Goal: Information Seeking & Learning: Understand process/instructions

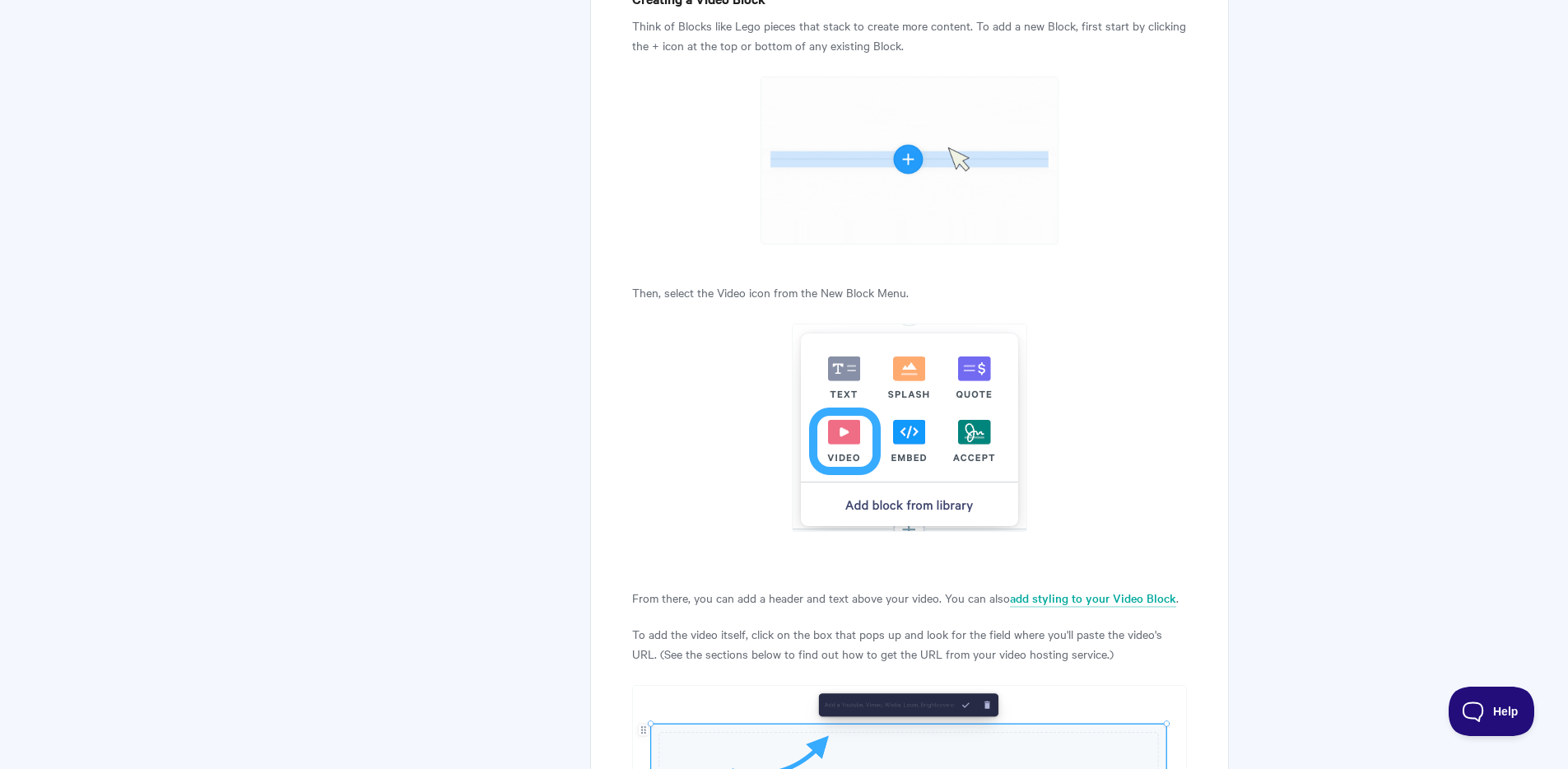
scroll to position [1872, 0]
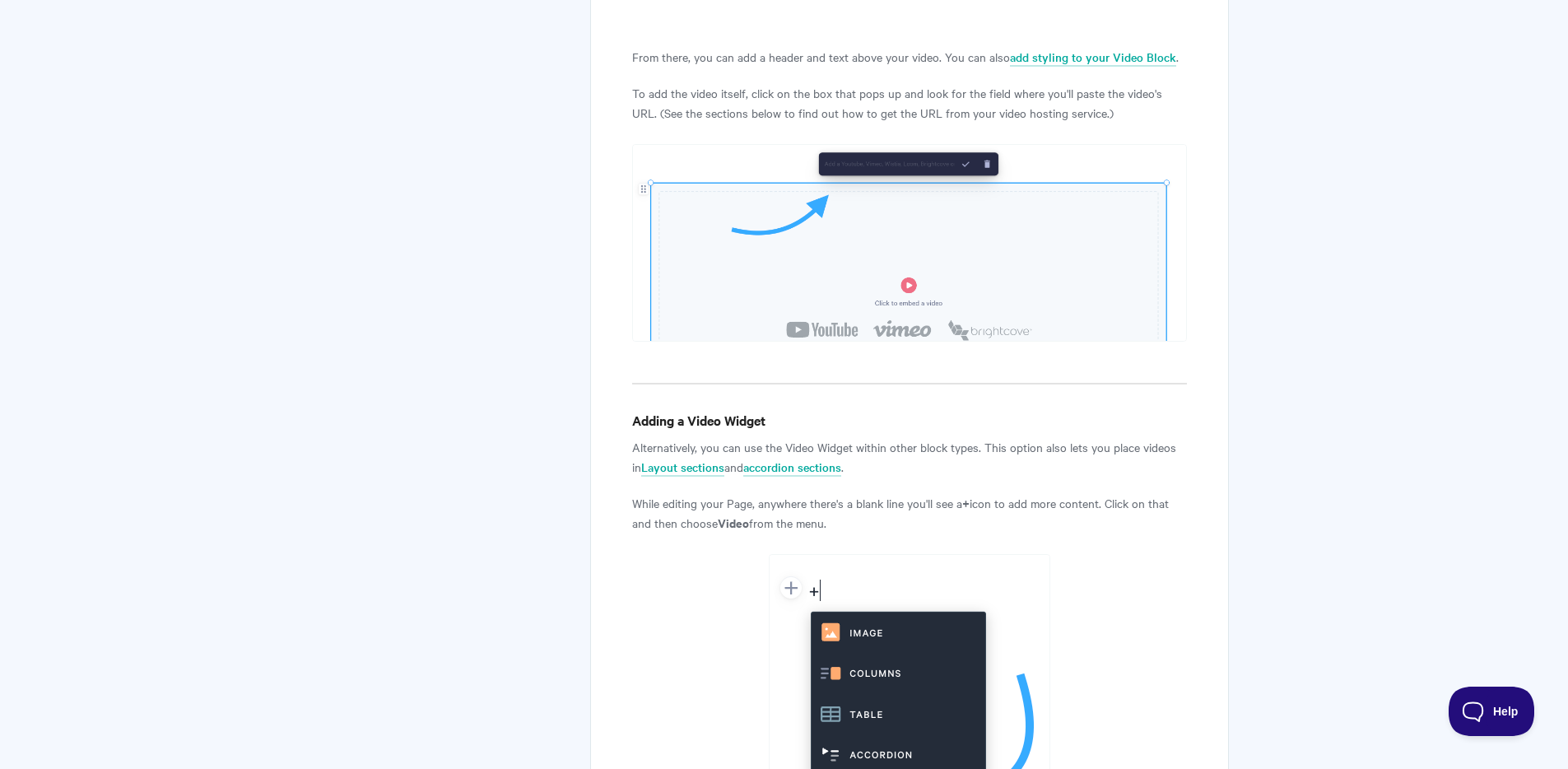
drag, startPoint x: 845, startPoint y: 385, endPoint x: 743, endPoint y: 2, distance: 396.3
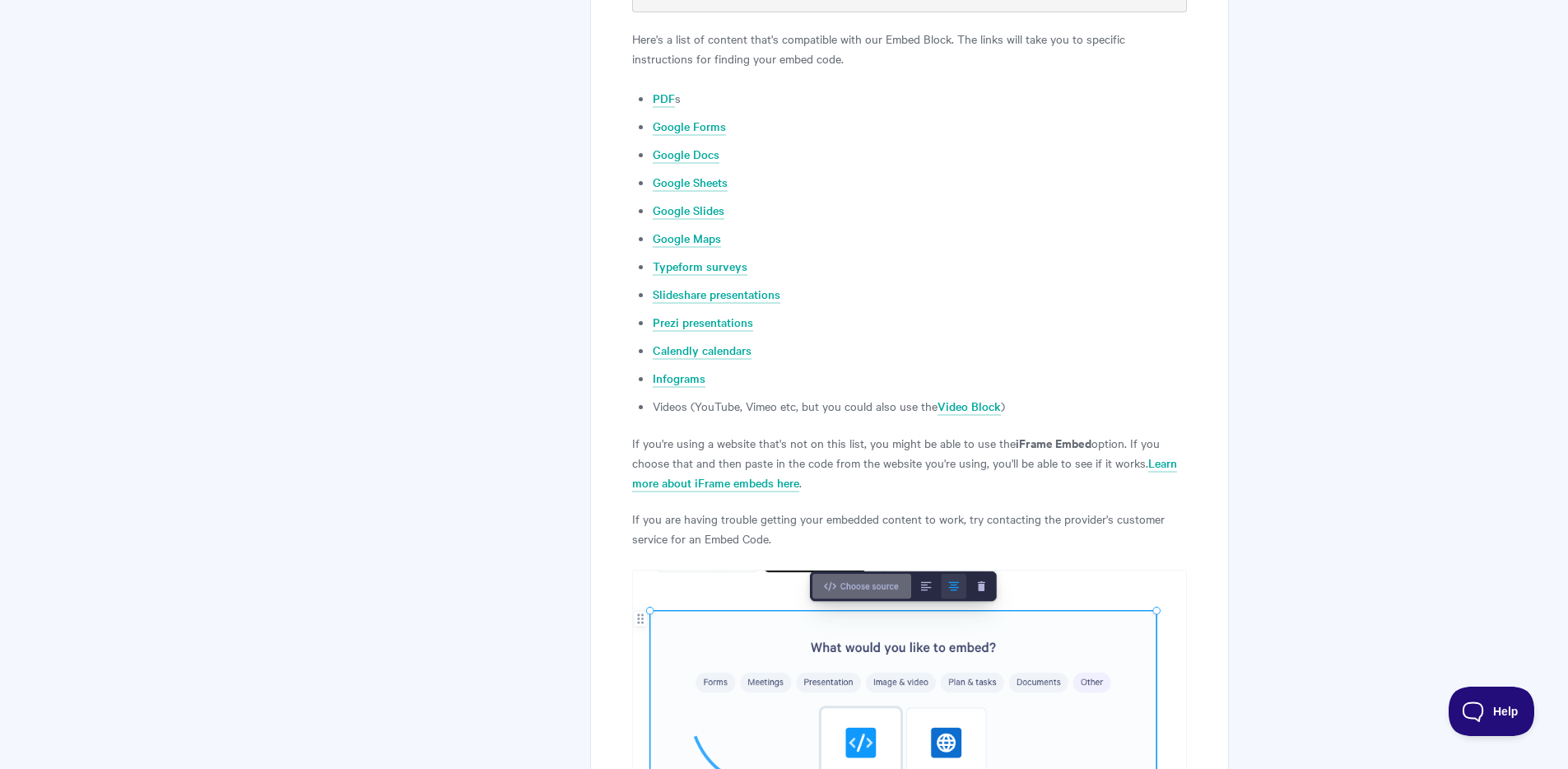
scroll to position [3371, 0]
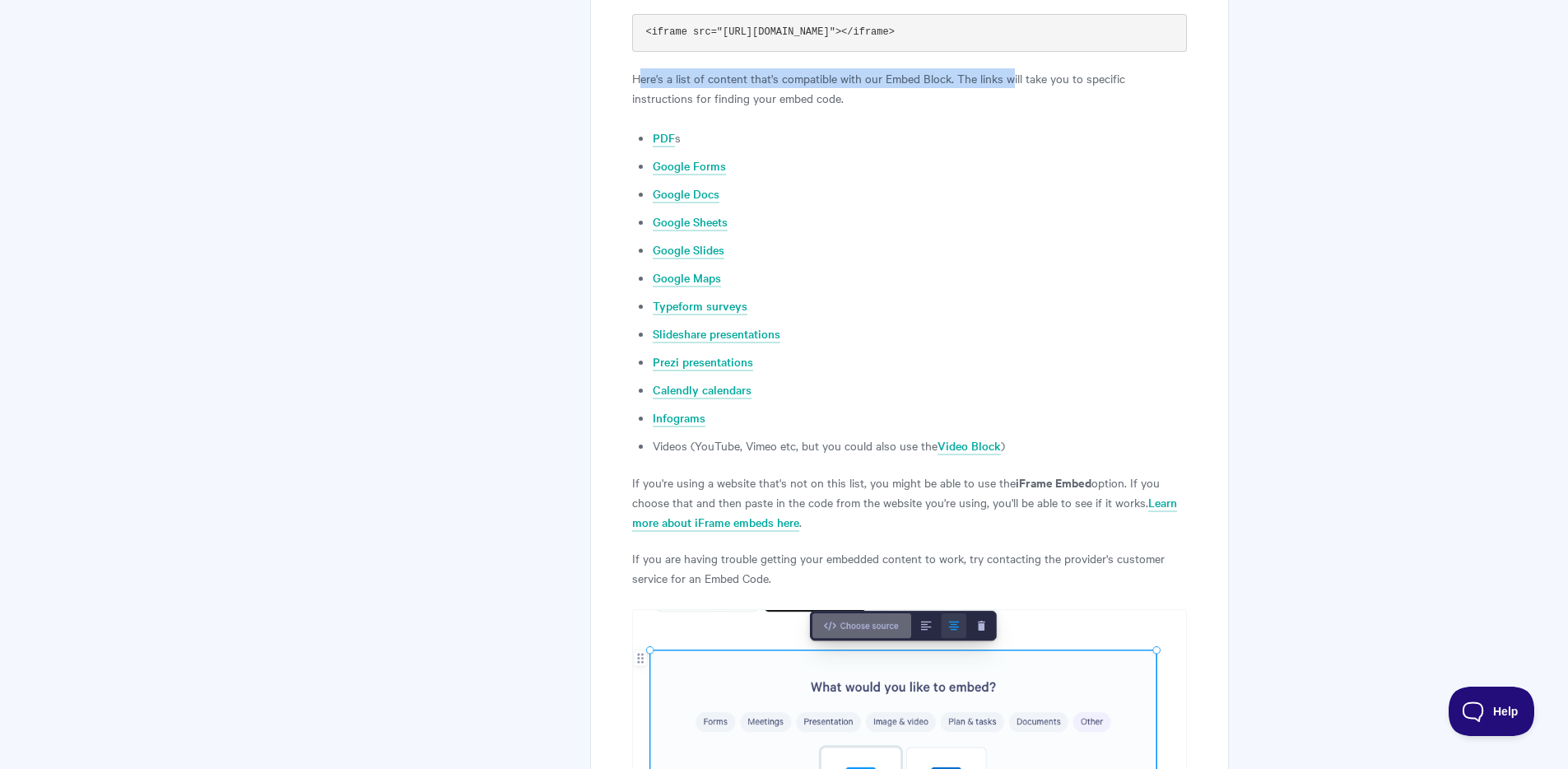
drag, startPoint x: 644, startPoint y: 82, endPoint x: 1014, endPoint y: 83, distance: 370.0
click at [1014, 83] on p "Here's a list of content that's compatible with our Embed Block. The links will…" at bounding box center [909, 88] width 554 height 40
drag, startPoint x: 702, startPoint y: 486, endPoint x: 787, endPoint y: 481, distance: 85.1
click at [788, 480] on p "If you're using a website that's not on this list, you might be able to use the…" at bounding box center [909, 502] width 554 height 59
click at [719, 480] on p "If you're using a website that's not on this list, you might be able to use the…" at bounding box center [909, 502] width 554 height 59
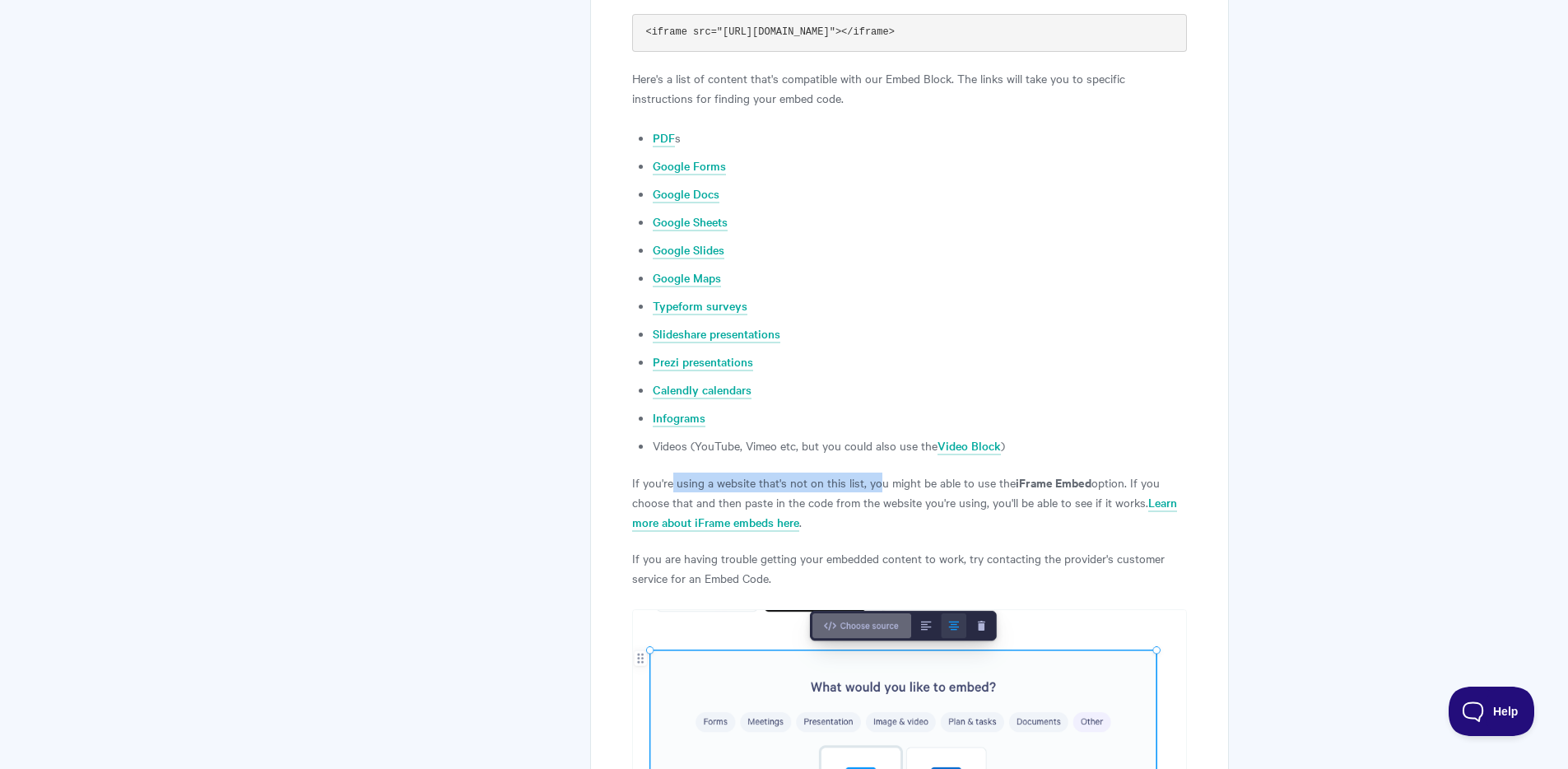
drag, startPoint x: 672, startPoint y: 477, endPoint x: 881, endPoint y: 479, distance: 209.0
click at [881, 479] on p "If you're using a website that's not on this list, you might be able to use the…" at bounding box center [909, 502] width 554 height 59
drag, startPoint x: 902, startPoint y: 481, endPoint x: 974, endPoint y: 481, distance: 72.0
click at [974, 481] on p "If you're using a website that's not on this list, you might be able to use the…" at bounding box center [909, 502] width 554 height 59
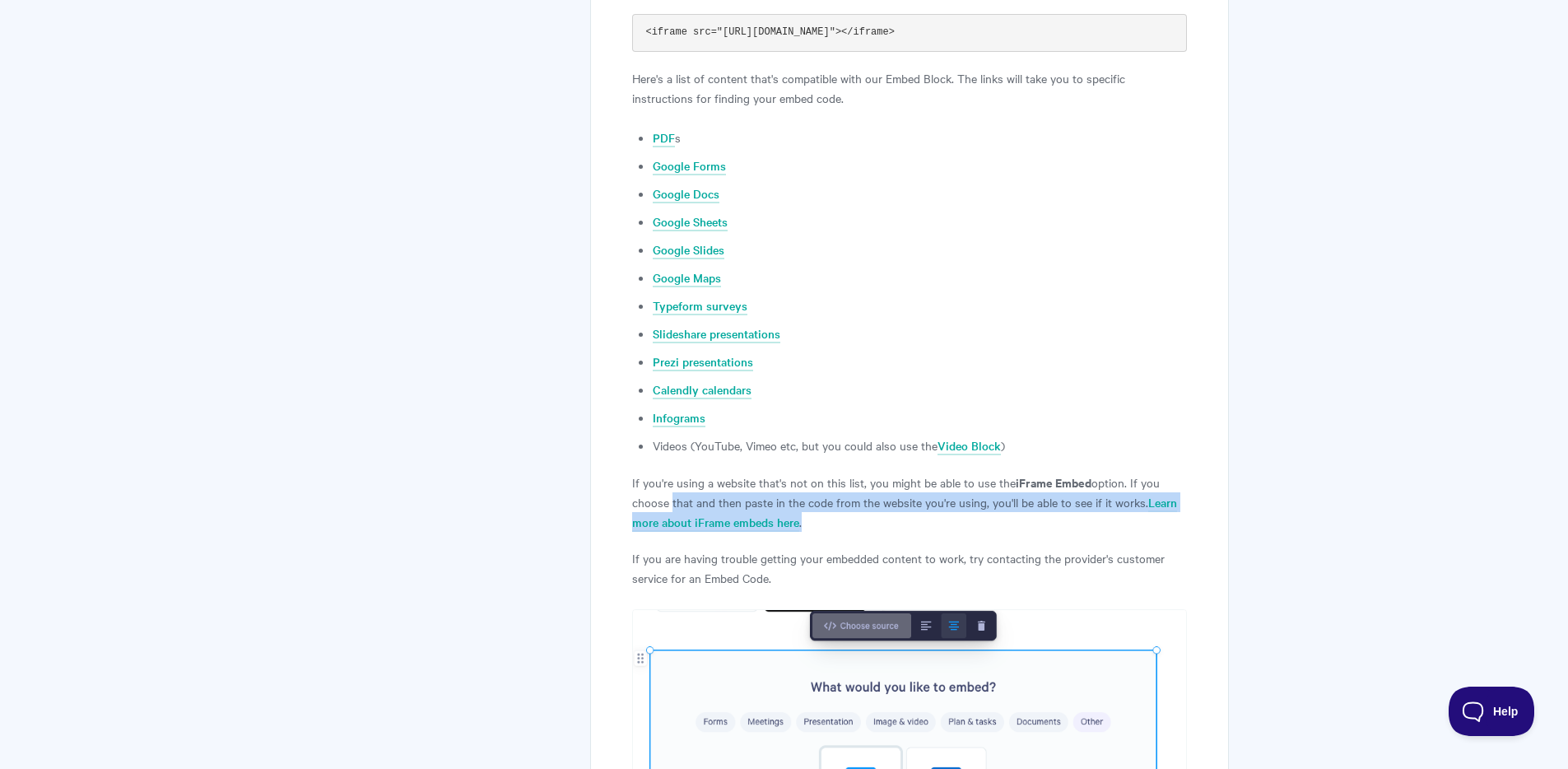
drag, startPoint x: 666, startPoint y: 498, endPoint x: 965, endPoint y: 516, distance: 299.5
click at [966, 516] on p "If you're using a website that's not on this list, you might be able to use the…" at bounding box center [909, 502] width 554 height 59
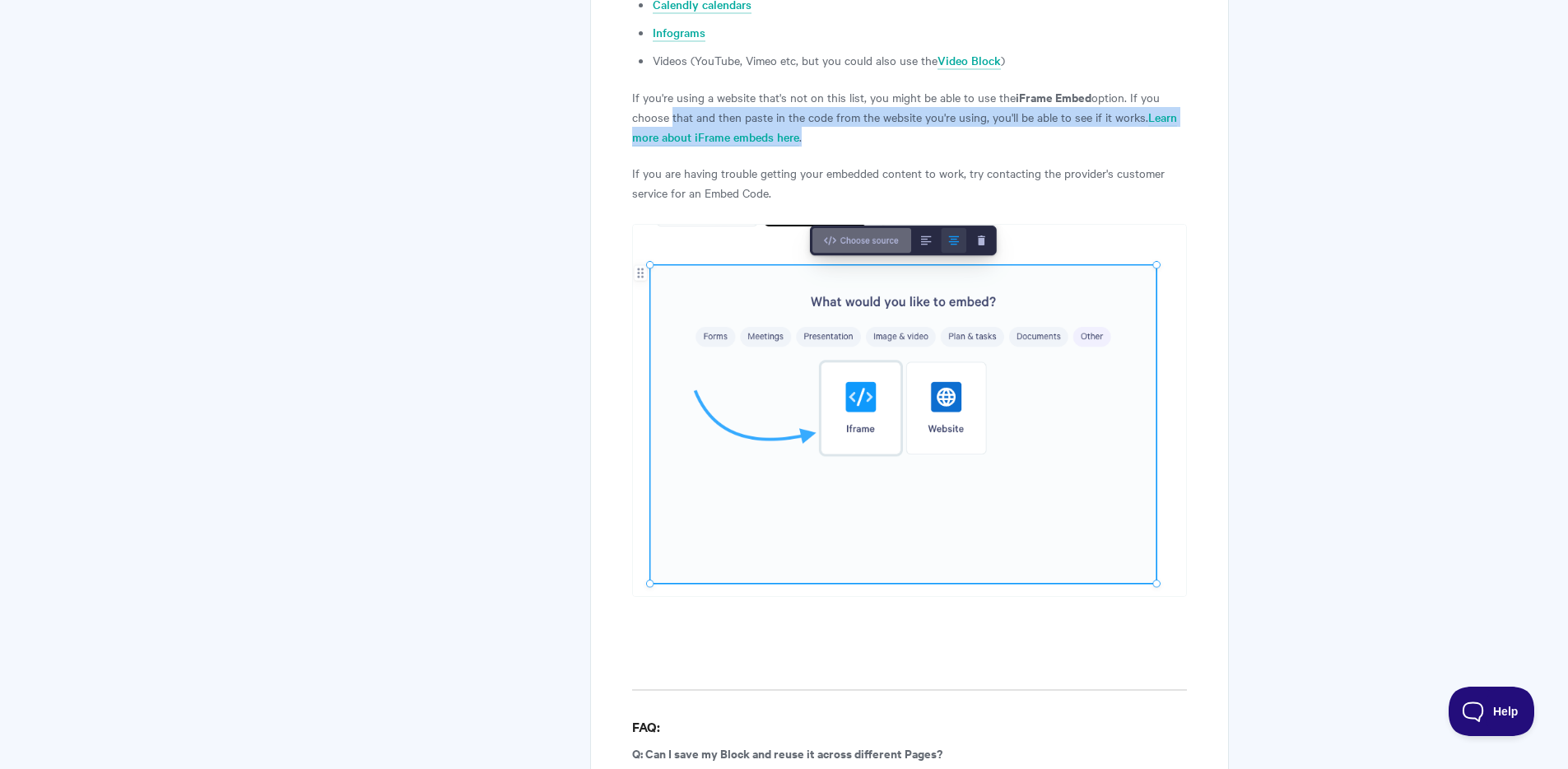
scroll to position [4305, 0]
